Goal: Information Seeking & Learning: Learn about a topic

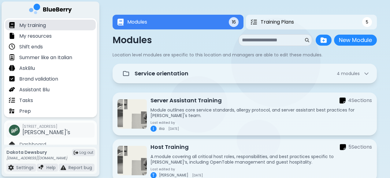
click at [57, 24] on div "My training" at bounding box center [50, 25] width 91 height 11
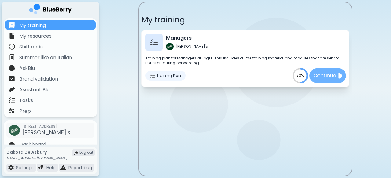
click at [322, 71] on button "Continue" at bounding box center [328, 75] width 37 height 15
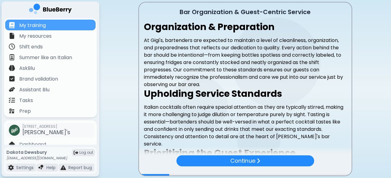
drag, startPoint x: 295, startPoint y: 113, endPoint x: 157, endPoint y: -3, distance: 180.3
click at [157, 0] on html "My training My resources Shift ends Summer like an Italian AskBlu Brand validat…" at bounding box center [195, 89] width 391 height 178
copy div "Lor Ipsumdolorsi & Ametc-Adipisc Elitsed Doeiusmodtem & Incididuntu La Etdo'm, …"
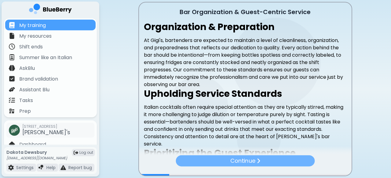
click at [254, 159] on p "Continue" at bounding box center [242, 160] width 25 height 9
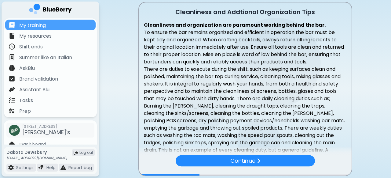
drag, startPoint x: 334, startPoint y: 111, endPoint x: 129, endPoint y: -8, distance: 237.5
click at [129, 0] on html "My training My resources Shift ends Summer like an Italian AskBlu Brand validat…" at bounding box center [195, 89] width 391 height 178
copy div "Loremipsumd sit Ametconse Adipiscingel Sedd Eiusmodtemp inc utlaboreetdo mag al…"
click at [239, 124] on p "There are duties to execute during the shift, such as keeping surfaces clean an…" at bounding box center [245, 116] width 203 height 103
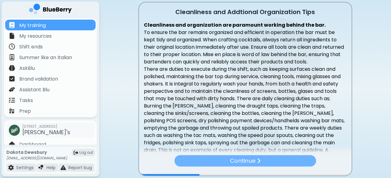
click at [239, 158] on p "Continue" at bounding box center [242, 160] width 25 height 9
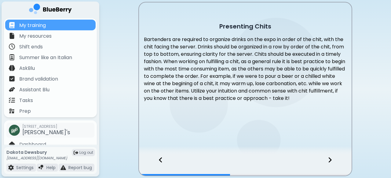
drag, startPoint x: 326, startPoint y: 96, endPoint x: 215, endPoint y: 23, distance: 133.5
click at [215, 23] on div "Presenting Chits Bartenders are required to organize drinks on the expo in orde…" at bounding box center [245, 79] width 213 height 125
copy div "Presenting Chits Bartenders are required to organize drinks on the expo in orde…"
click at [240, 127] on div "Presenting Chits Bartenders are required to organize drinks on the expo in orde…" at bounding box center [245, 79] width 213 height 125
click at [330, 157] on icon at bounding box center [330, 159] width 4 height 7
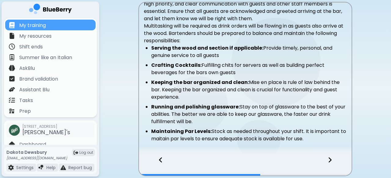
scroll to position [65, 0]
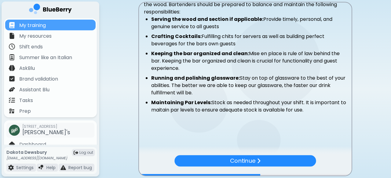
click at [314, 112] on li "Maintaining Par Levels: Stock as needed throughout your shift. It is important …" at bounding box center [249, 106] width 196 height 15
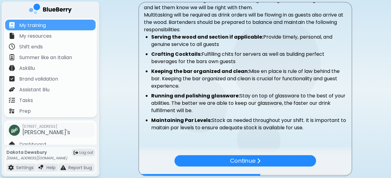
scroll to position [0, 0]
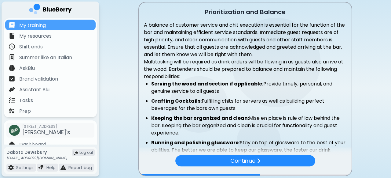
drag, startPoint x: 312, startPoint y: 110, endPoint x: 175, endPoint y: -12, distance: 182.8
click at [175, 0] on html "My training My resources Shift ends Summer like an Italian AskBlu Brand validat…" at bounding box center [195, 89] width 391 height 178
copy div "Loremipsumdolo sit Ametcon A elitsed do eiusmodt incidid utl etdo magnaaliq en …"
click at [243, 119] on strong "Keeping the bar organized and clean:" at bounding box center [200, 117] width 98 height 7
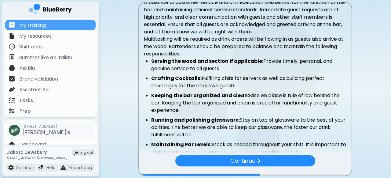
scroll to position [65, 0]
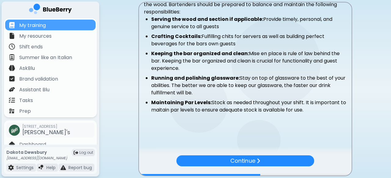
click at [272, 129] on div "Prioritization and Balance A balance of customer service and chit execution is …" at bounding box center [245, 47] width 213 height 218
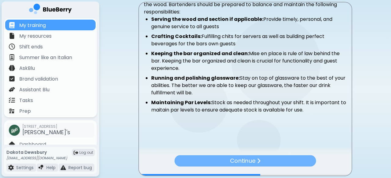
click at [261, 160] on img at bounding box center [259, 161] width 4 height 6
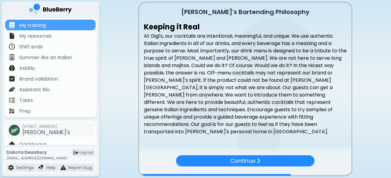
drag, startPoint x: 267, startPoint y: 126, endPoint x: 182, endPoint y: 2, distance: 149.8
click at [182, 2] on div "[PERSON_NAME]'s Bartending Philosophy Keeping it Real" at bounding box center [245, 88] width 213 height 172
copy div "[PERSON_NAME]'s Bartending Philosophy Keeping it Real At Gigi's, our cocktails …"
click at [269, 128] on p "At Gigi's, our cocktails are intentional, meaningful, and unique. We use authen…" at bounding box center [245, 83] width 203 height 103
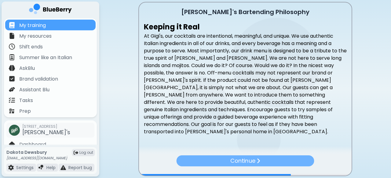
click at [244, 157] on p "Continue" at bounding box center [243, 160] width 25 height 9
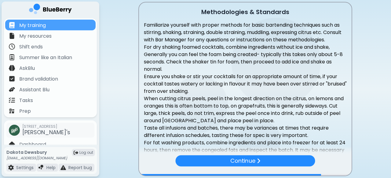
drag, startPoint x: 237, startPoint y: 112, endPoint x: 195, endPoint y: -10, distance: 129.0
click at [195, 0] on html "My training My resources Shift ends Summer like an Italian AskBlu Brand validat…" at bounding box center [195, 89] width 391 height 178
copy div "Loremipsumdol & Sitametco Adipiscinge seddoeiu temp incidi utlabor etd magna al…"
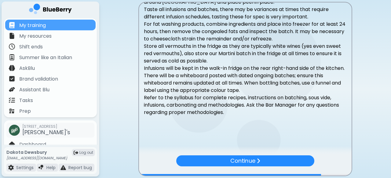
scroll to position [126, 0]
click at [247, 119] on div "Familiarize yourself with proper methods for basic bartending techniques such a…" at bounding box center [245, 12] width 213 height 219
